Goal: Task Accomplishment & Management: Manage account settings

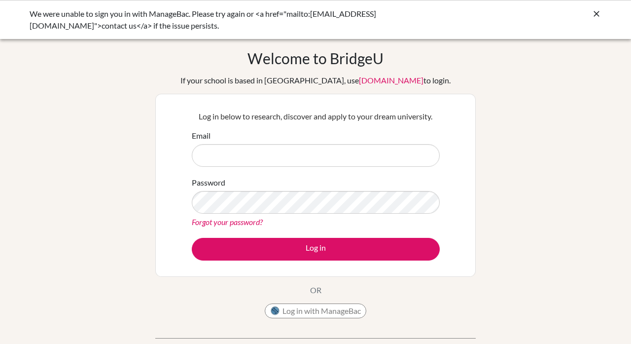
click at [423, 155] on input "Email" at bounding box center [316, 155] width 248 height 23
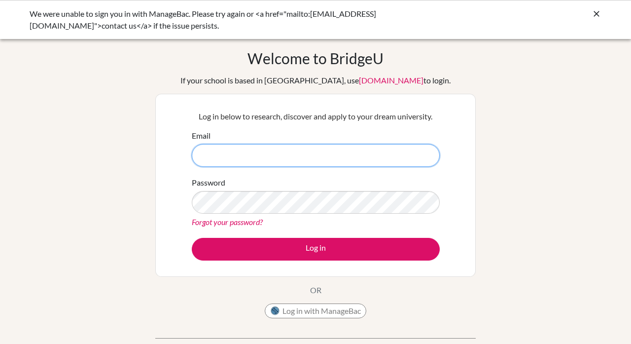
type input "Sheikhaalmethen@gmail.com"
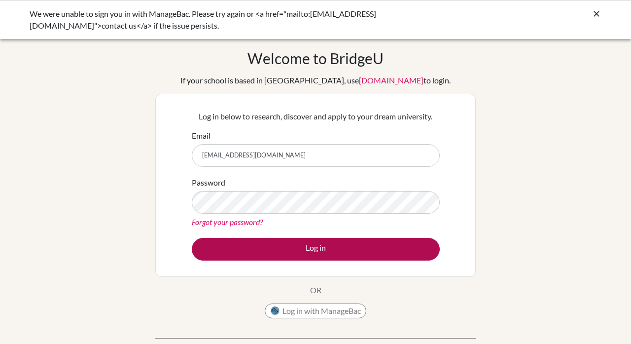
click at [292, 253] on button "Log in" at bounding box center [316, 249] width 248 height 23
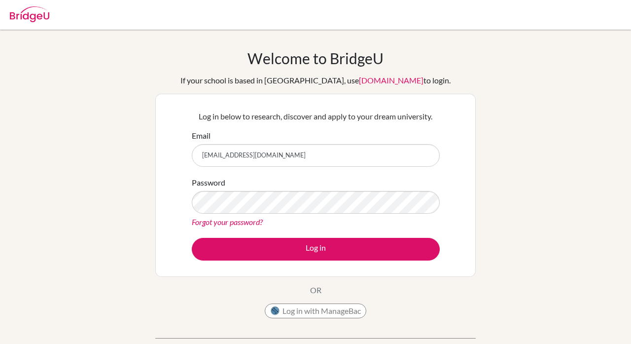
type input "[EMAIL_ADDRESS][DOMAIN_NAME]"
click at [299, 226] on div "Forgot your password?" at bounding box center [316, 222] width 248 height 12
click at [237, 225] on link "Forgot your password?" at bounding box center [227, 221] width 71 height 9
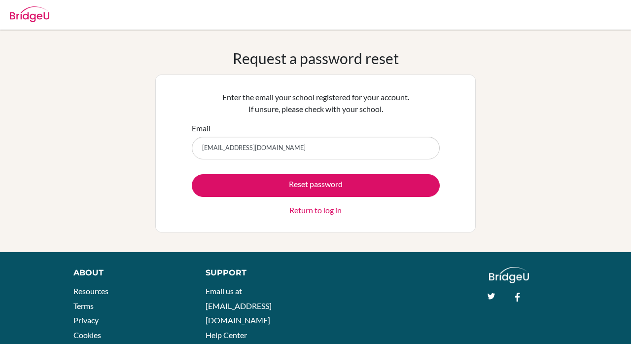
type input "[EMAIL_ADDRESS][DOMAIN_NAME]"
click at [315, 185] on button "Reset password" at bounding box center [316, 185] width 248 height 23
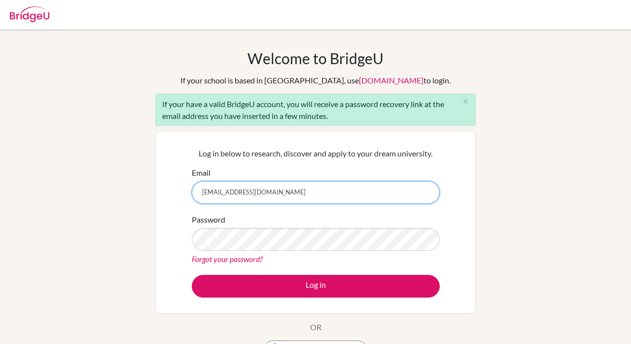
type input "[EMAIL_ADDRESS][DOMAIN_NAME]"
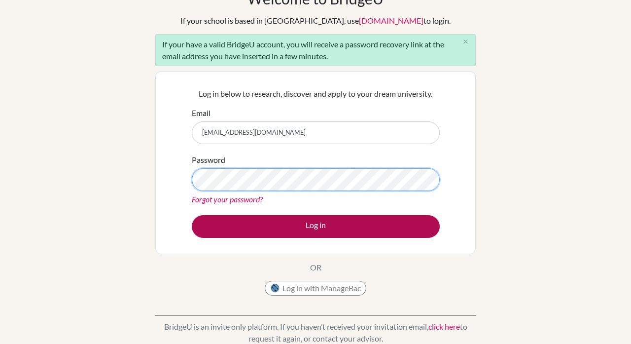
scroll to position [62, 0]
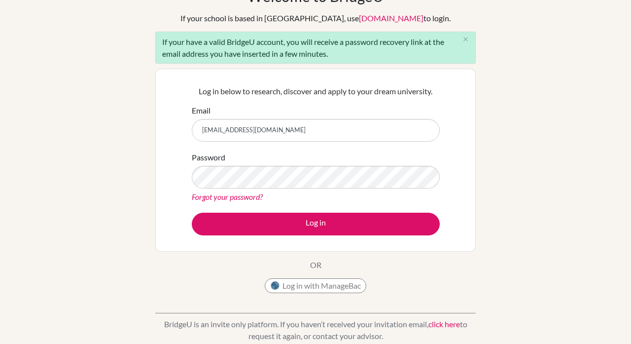
click at [247, 199] on link "Forgot your password?" at bounding box center [227, 196] width 71 height 9
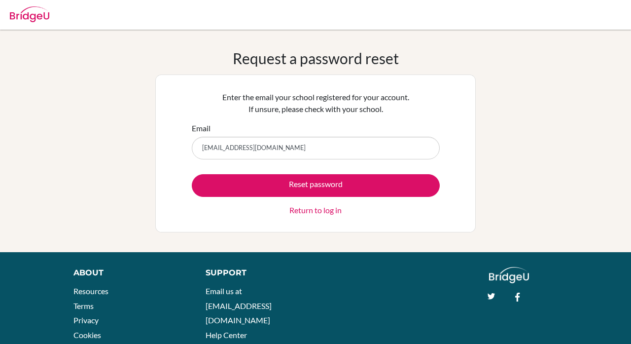
type input "[EMAIL_ADDRESS][DOMAIN_NAME]"
click at [315, 185] on button "Reset password" at bounding box center [316, 185] width 248 height 23
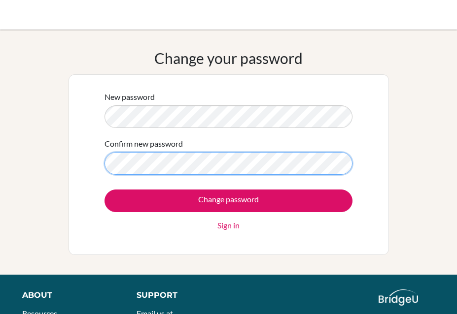
click at [228, 201] on input "Change password" at bounding box center [229, 201] width 248 height 23
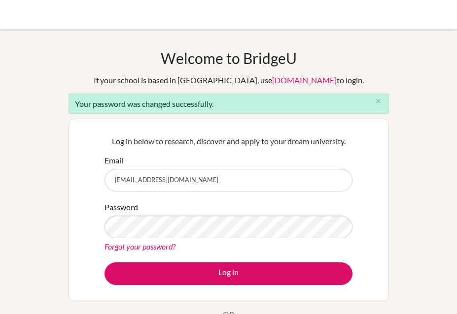
type input "[EMAIL_ADDRESS][DOMAIN_NAME]"
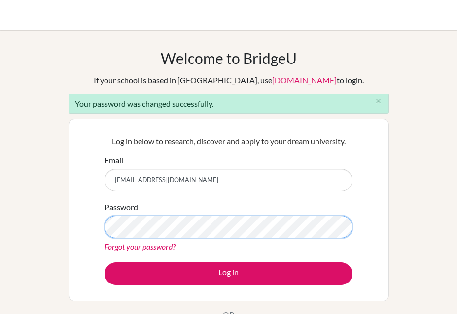
click at [228, 274] on button "Log in" at bounding box center [229, 274] width 248 height 23
